Goal: Task Accomplishment & Management: Use online tool/utility

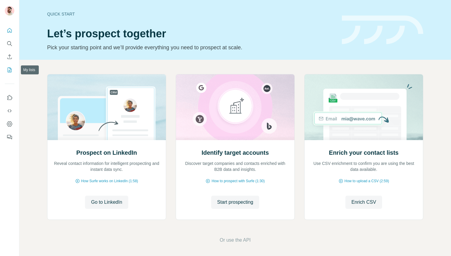
click at [10, 71] on icon "My lists" at bounding box center [10, 69] width 3 height 4
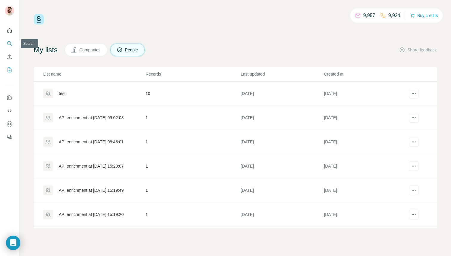
click at [7, 42] on icon "Search" at bounding box center [10, 44] width 6 height 6
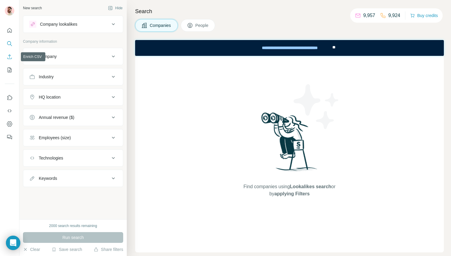
click at [10, 57] on icon "Enrich CSV" at bounding box center [10, 57] width 6 height 6
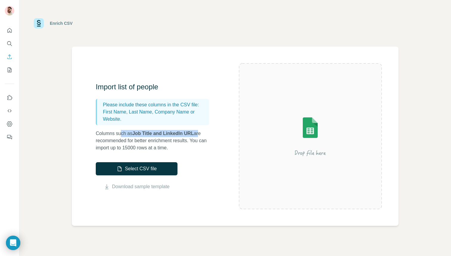
drag, startPoint x: 122, startPoint y: 132, endPoint x: 201, endPoint y: 131, distance: 79.6
click at [201, 131] on p "Columns such as Job Title and LinkedIn URL are recommended for better enrichmen…" at bounding box center [155, 140] width 119 height 21
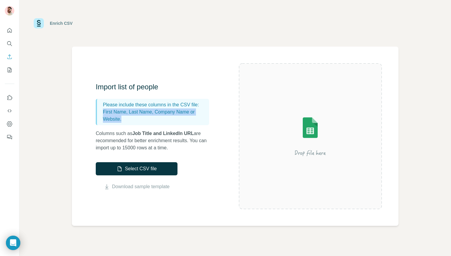
drag, startPoint x: 126, startPoint y: 119, endPoint x: 100, endPoint y: 110, distance: 27.5
click at [100, 110] on div "Please include these columns in the CSV file: First Name, Last Name, Company Na…" at bounding box center [152, 112] width 113 height 26
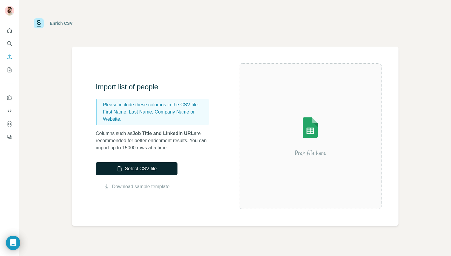
click at [131, 166] on button "Select CSV file" at bounding box center [137, 168] width 82 height 13
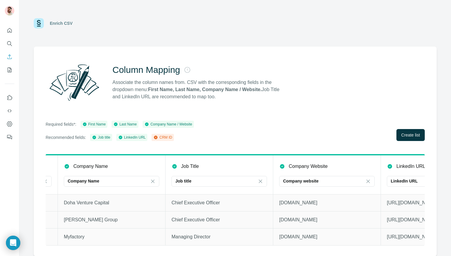
scroll to position [0, 267]
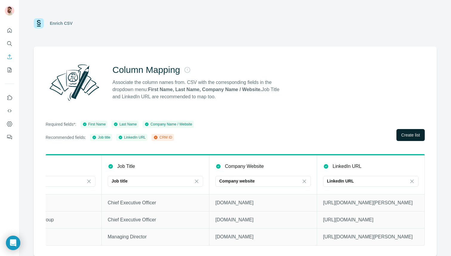
click at [416, 134] on span "Create list" at bounding box center [410, 135] width 19 height 6
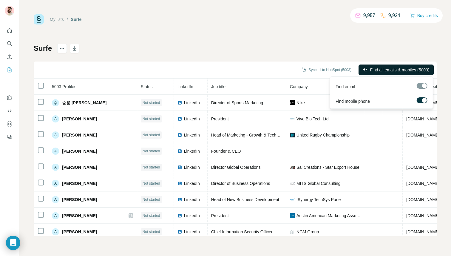
click at [387, 67] on span "Find all emails & mobiles (5003)" at bounding box center [399, 70] width 59 height 6
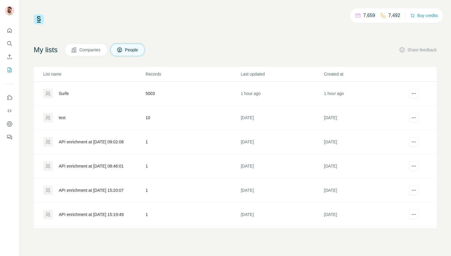
click at [63, 93] on div "Surfe" at bounding box center [64, 93] width 10 height 6
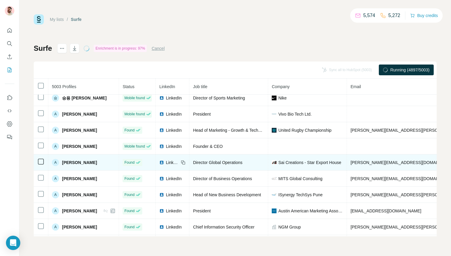
scroll to position [4, 0]
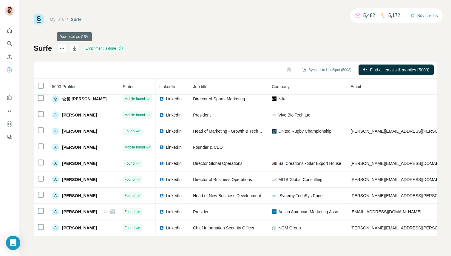
click at [75, 46] on icon "button" at bounding box center [74, 48] width 3 height 5
